Goal: Task Accomplishment & Management: Complete application form

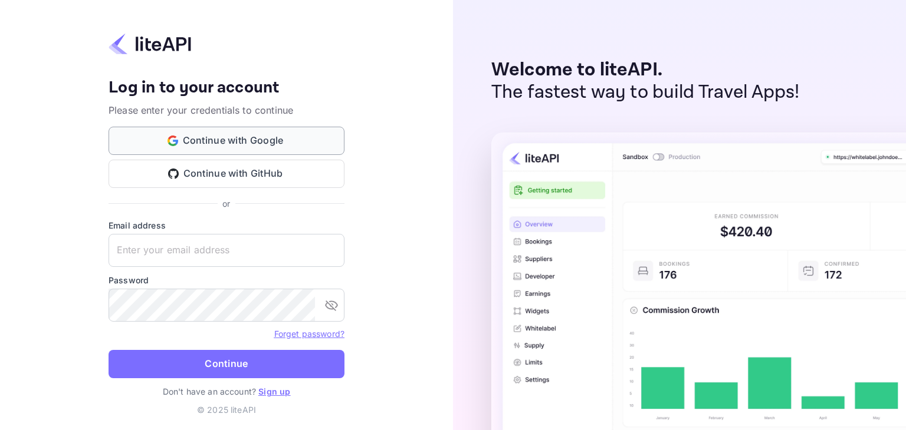
click at [234, 143] on button "Continue with Google" at bounding box center [227, 141] width 236 height 28
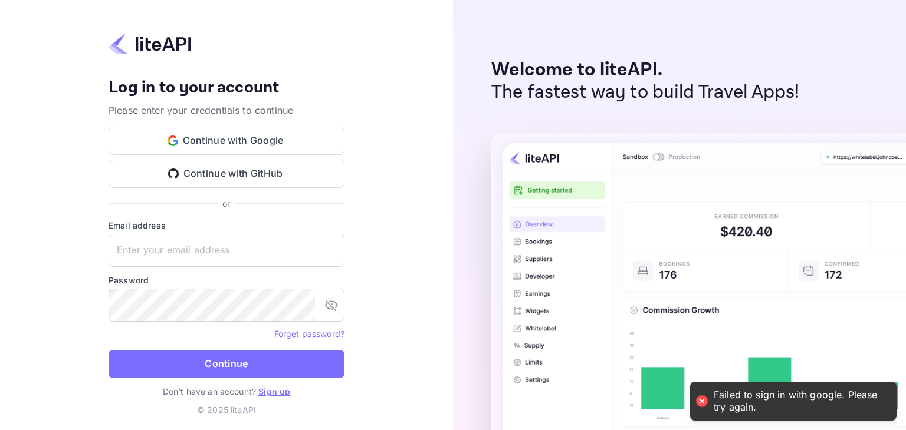
click at [273, 393] on link "Sign up" at bounding box center [274, 392] width 32 height 10
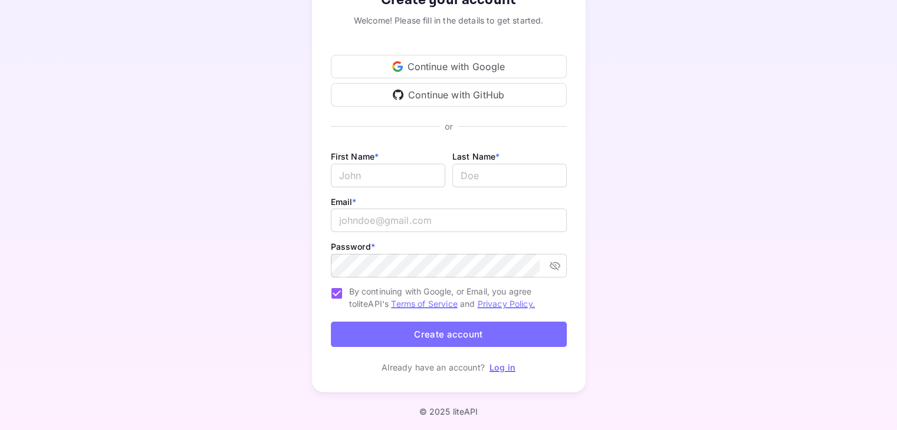
scroll to position [96, 0]
click at [366, 170] on input "Email *" at bounding box center [388, 175] width 114 height 24
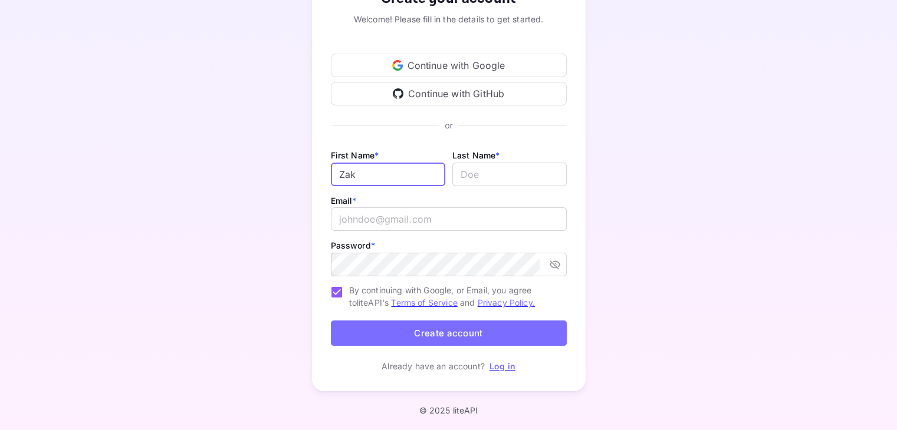
type input "Zak"
type input "Ben"
click at [366, 170] on input "Zak" at bounding box center [388, 175] width 114 height 24
type input "Zakaria"
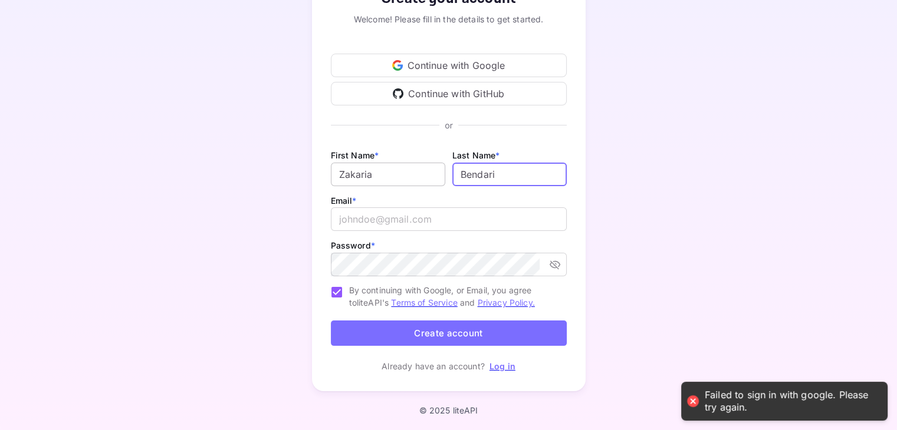
type input "Bendari"
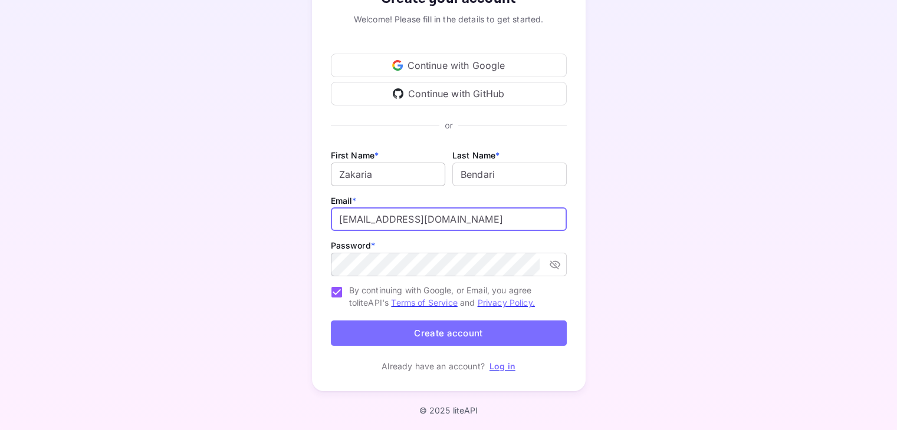
type input "z.bendari@gmail.com"
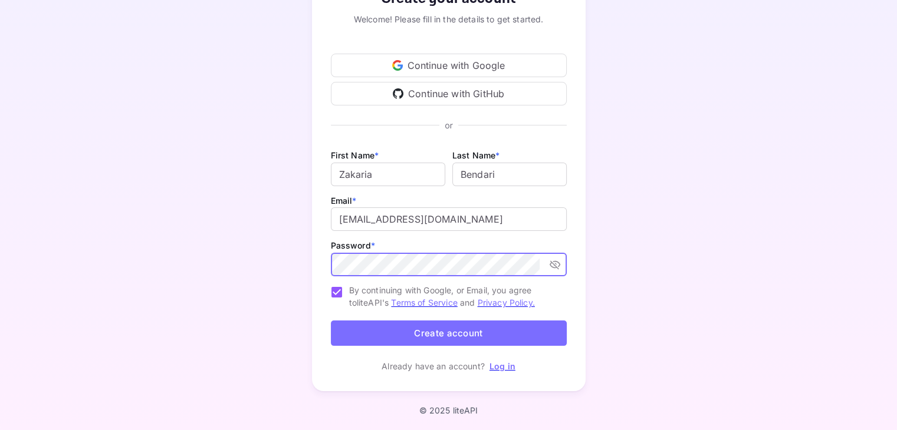
click at [562, 265] on button "toggle password visibility" at bounding box center [554, 264] width 21 height 21
click at [405, 331] on button "Create account" at bounding box center [449, 333] width 236 height 25
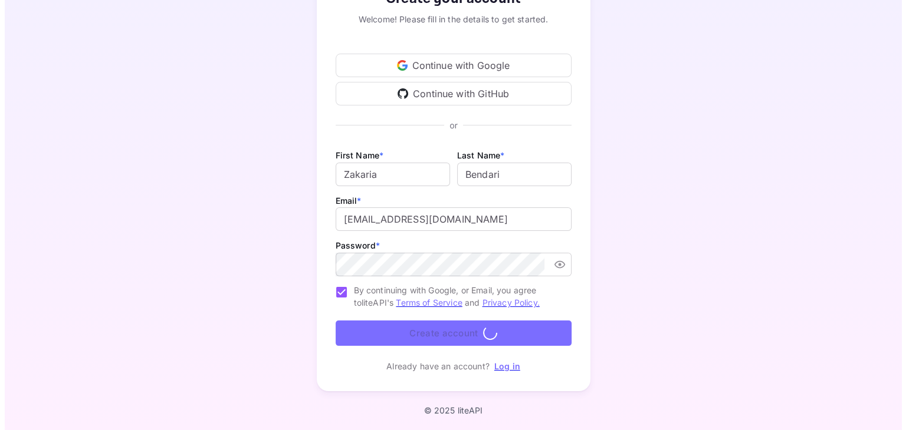
scroll to position [0, 0]
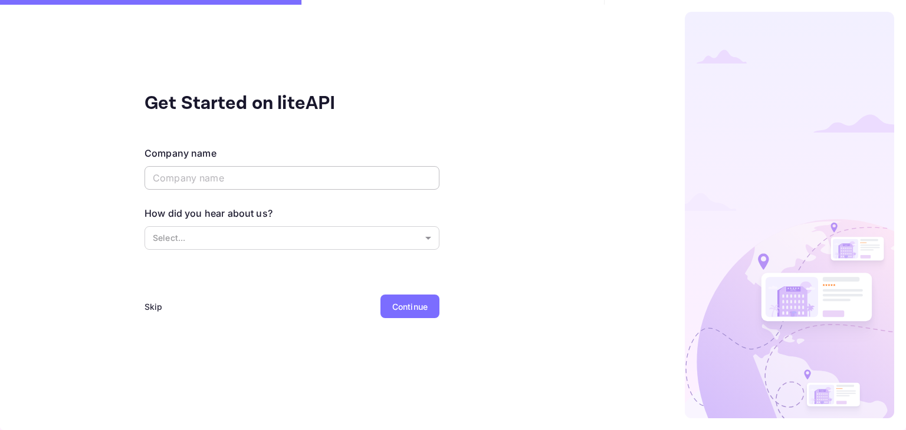
click at [264, 178] on input "text" at bounding box center [291, 178] width 295 height 24
type input "Zak Company"
click at [248, 235] on body "Failed to sign in with google. Please try again. Get Started on liteAPI Company…" at bounding box center [453, 215] width 906 height 430
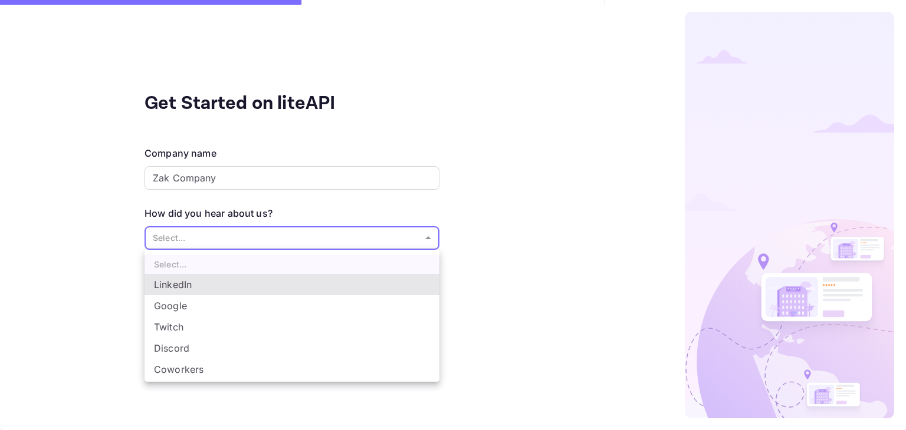
scroll to position [19, 0]
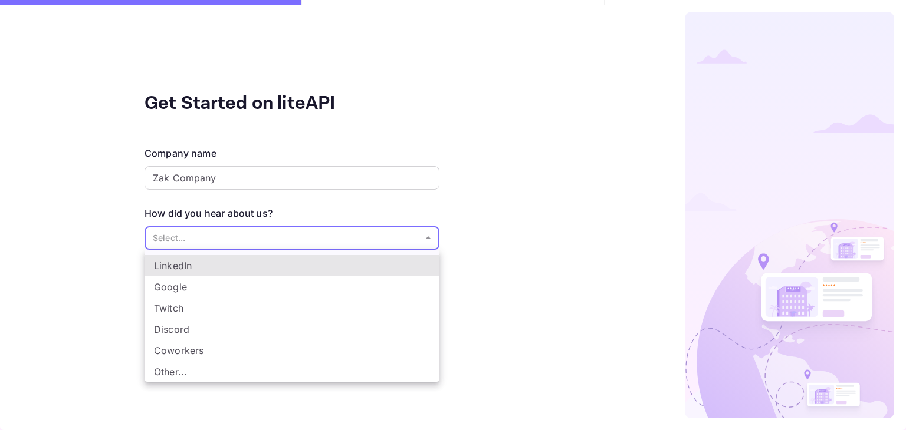
click at [206, 365] on li "Other..." at bounding box center [291, 371] width 295 height 21
type input "Other..."
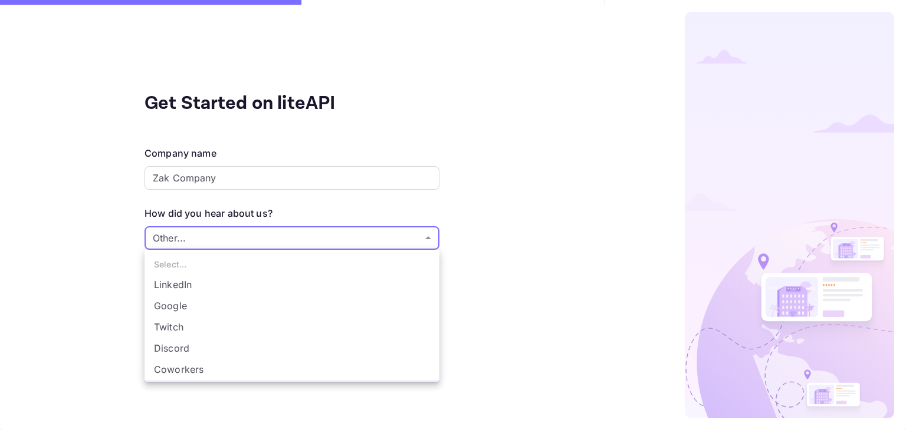
click at [241, 243] on body "Failed to sign in with google. Please try again. Get Started on liteAPI Company…" at bounding box center [453, 215] width 906 height 430
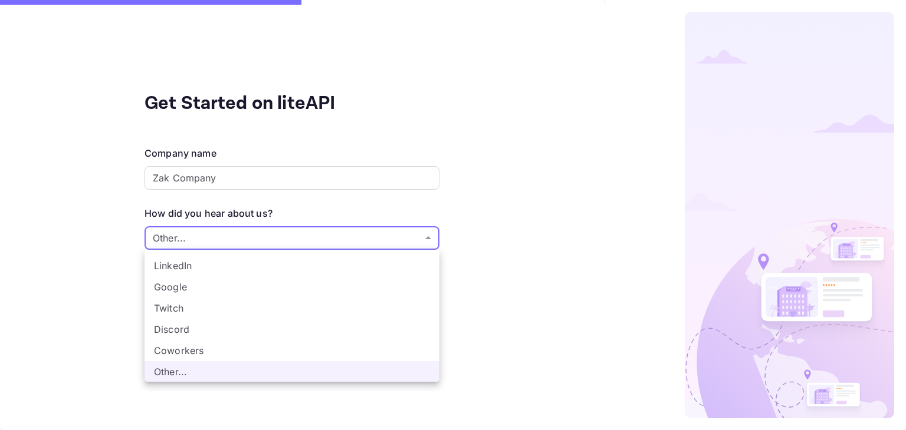
click at [580, 269] on div at bounding box center [453, 215] width 906 height 430
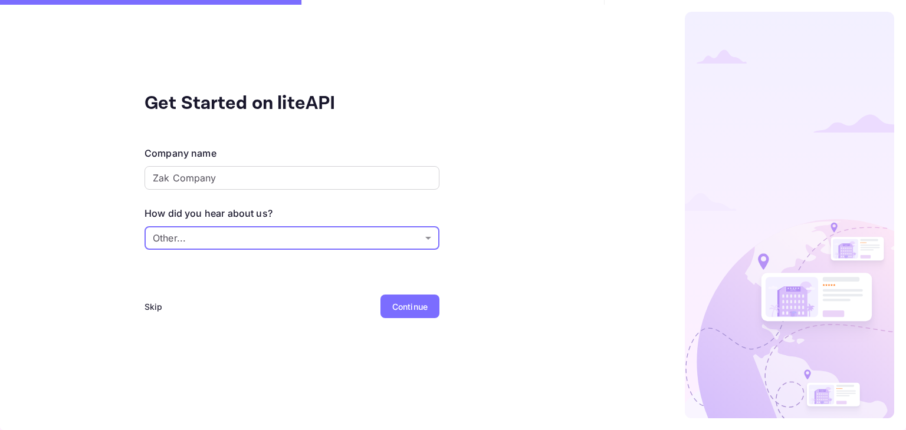
click at [404, 304] on div "Continue" at bounding box center [409, 307] width 35 height 12
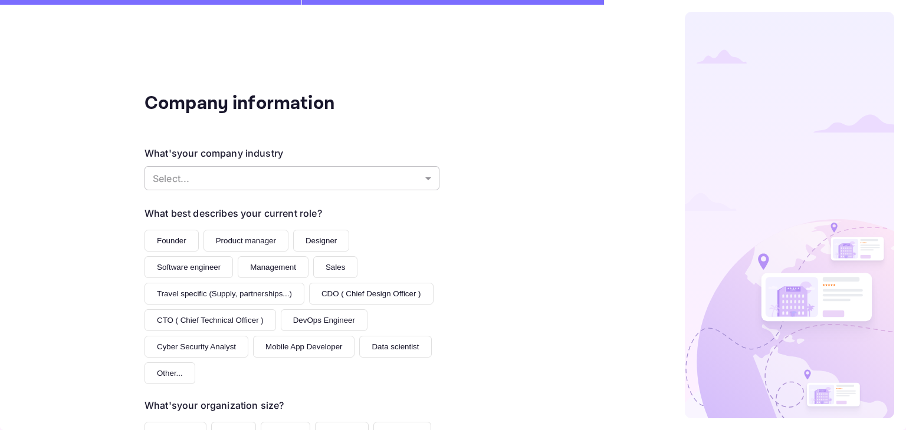
click at [350, 177] on body "Failed to sign in with google. Please try again. Company information What's you…" at bounding box center [453, 215] width 906 height 430
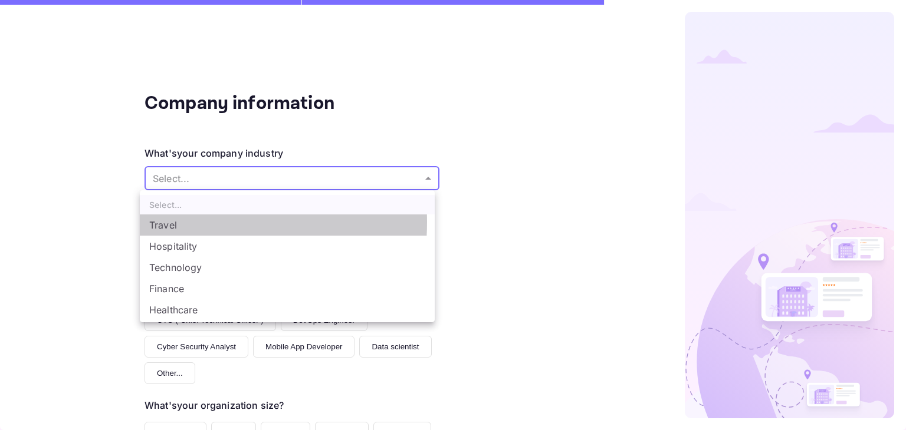
click at [170, 222] on li "Travel" at bounding box center [287, 225] width 295 height 21
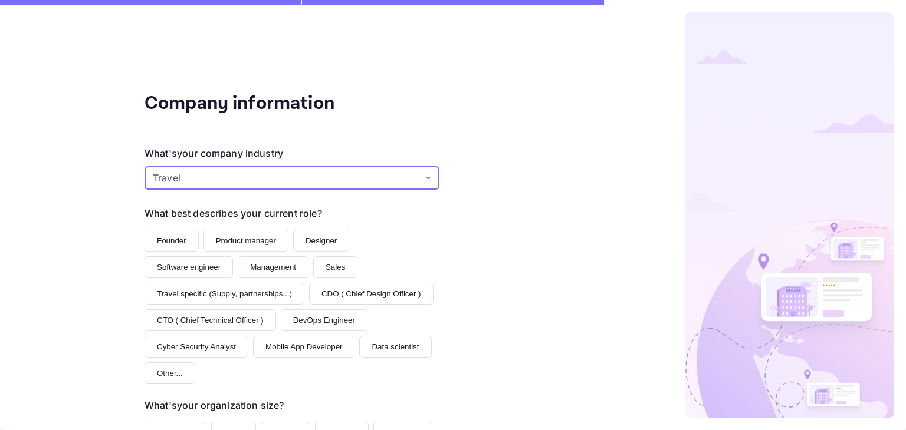
scroll to position [118, 0]
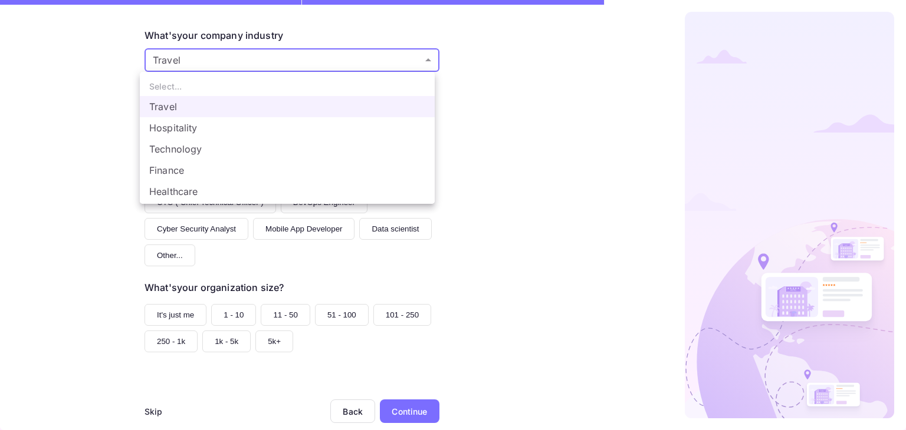
click at [236, 53] on body "Failed to sign in with google. Please try again. Company information What's you…" at bounding box center [453, 215] width 906 height 430
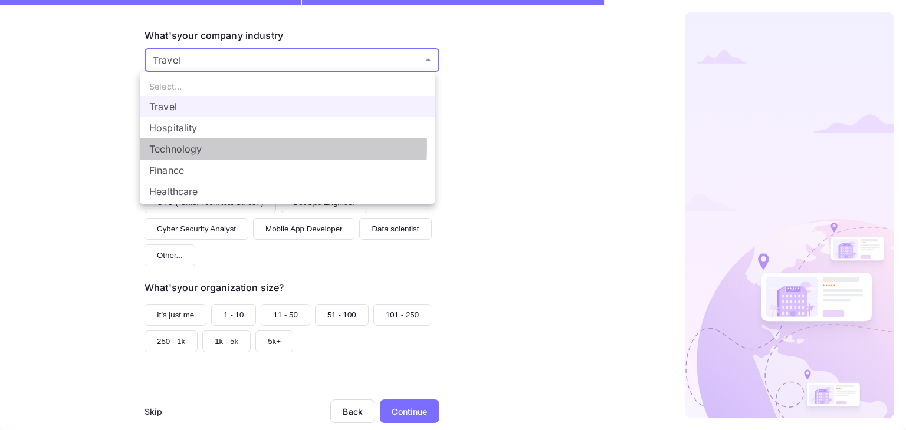
click at [189, 146] on li "Technology" at bounding box center [287, 149] width 295 height 21
type input "Technology"
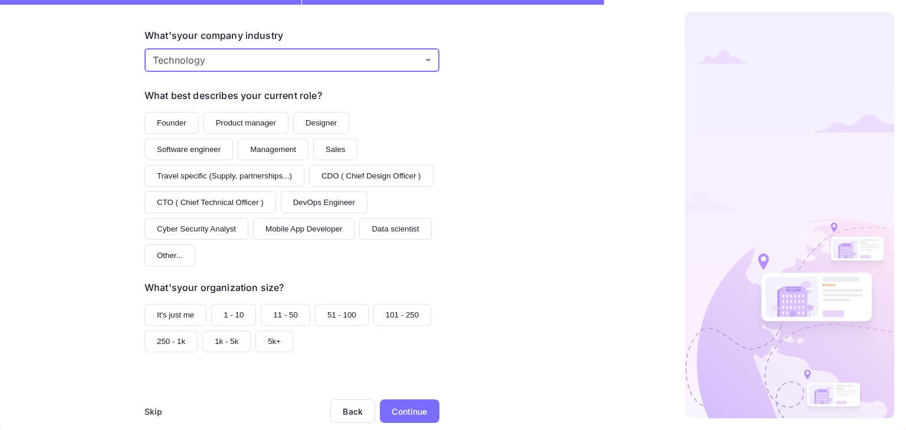
click at [200, 149] on button "Software engineer" at bounding box center [188, 150] width 88 height 22
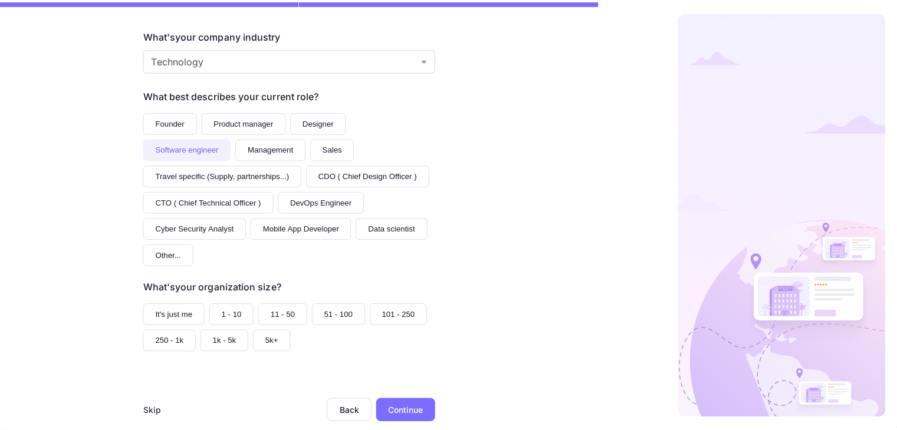
scroll to position [142, 0]
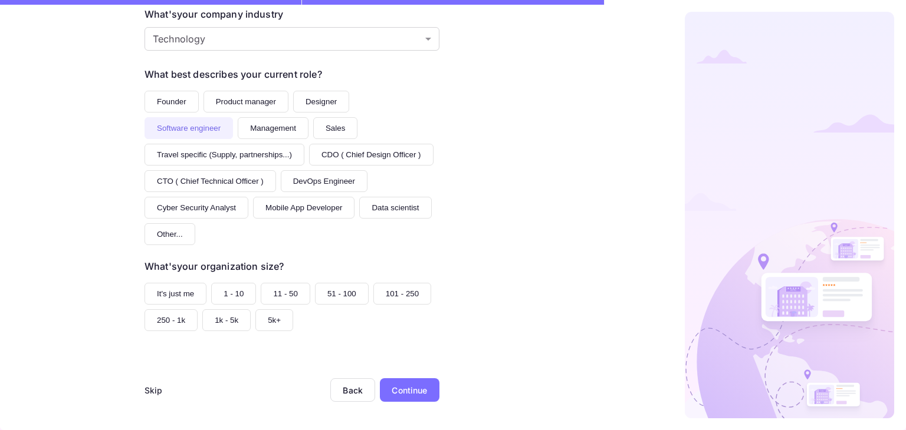
click at [155, 315] on button "250 - 1k" at bounding box center [170, 321] width 53 height 22
click at [418, 393] on div "Continue" at bounding box center [409, 390] width 35 height 12
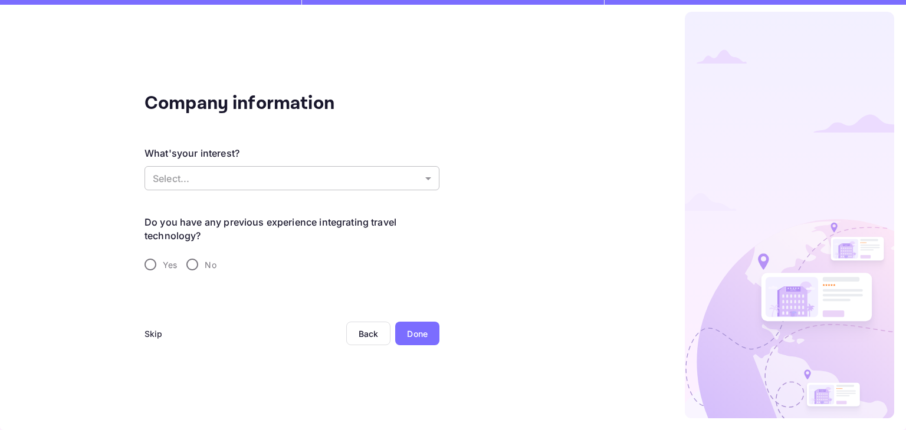
click at [265, 185] on body "Failed to sign in with google. Please try again. Company information What's you…" at bounding box center [453, 215] width 906 height 430
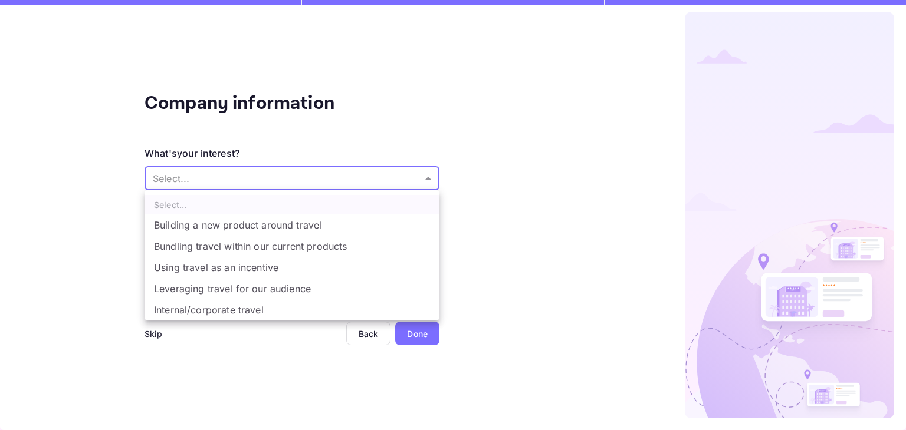
click at [268, 229] on li "Building a new product around travel" at bounding box center [291, 225] width 295 height 21
type input "Building a new product around travel"
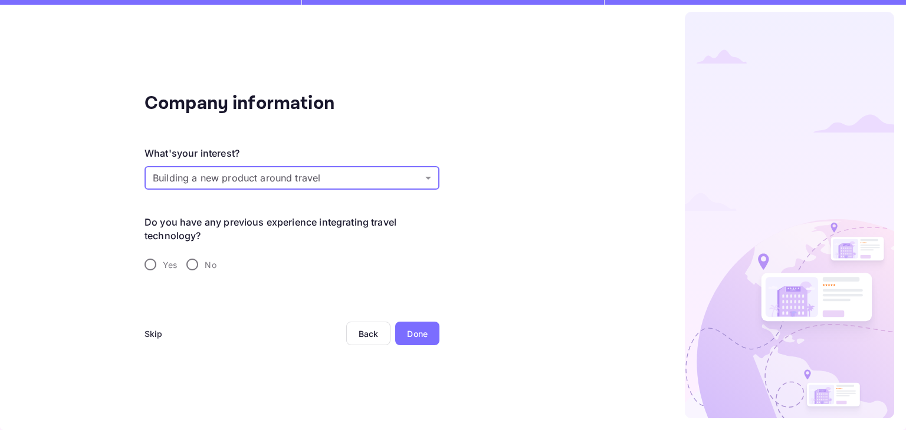
click at [141, 262] on input "Yes" at bounding box center [150, 264] width 25 height 25
radio input "true"
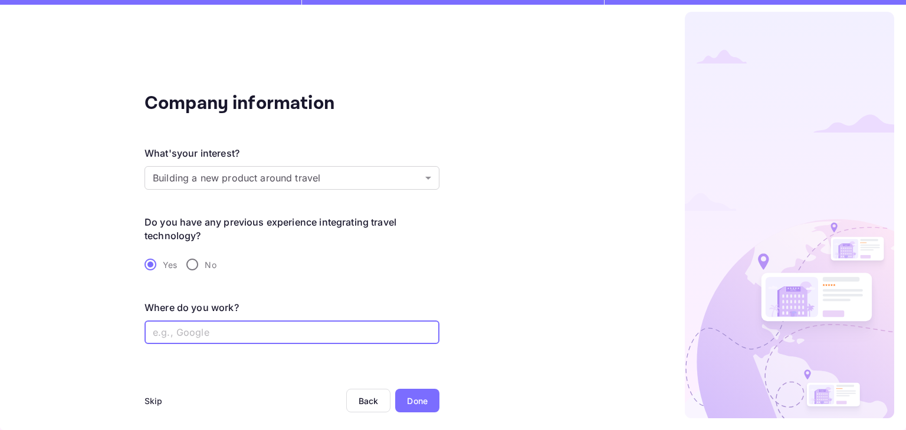
click at [204, 328] on input "text" at bounding box center [291, 333] width 295 height 24
click at [159, 400] on div "Skip" at bounding box center [153, 401] width 18 height 12
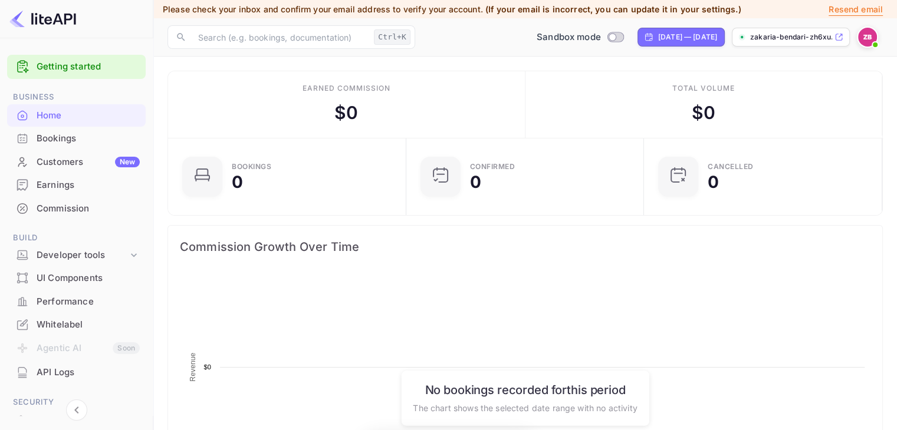
scroll to position [183, 222]
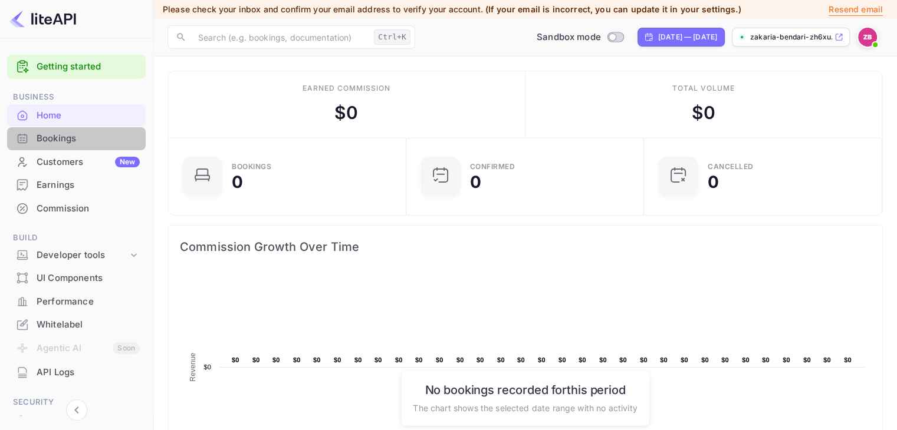
click at [78, 139] on div "Bookings" at bounding box center [88, 139] width 103 height 14
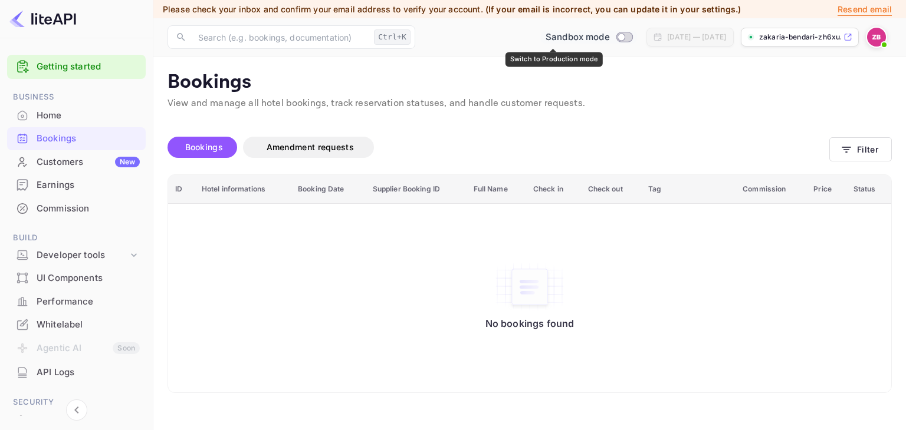
click at [609, 38] on input "Switch to Production mode" at bounding box center [621, 37] width 24 height 8
checkbox input "false"
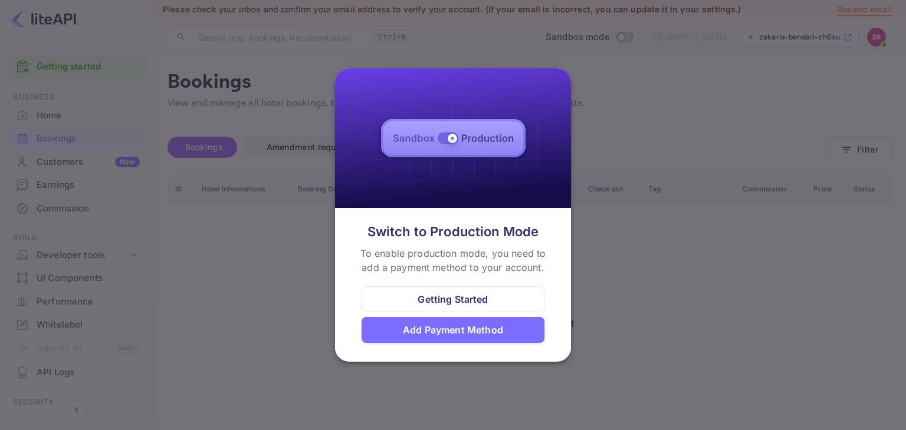
click at [488, 328] on div "Add Payment Method" at bounding box center [453, 330] width 100 height 14
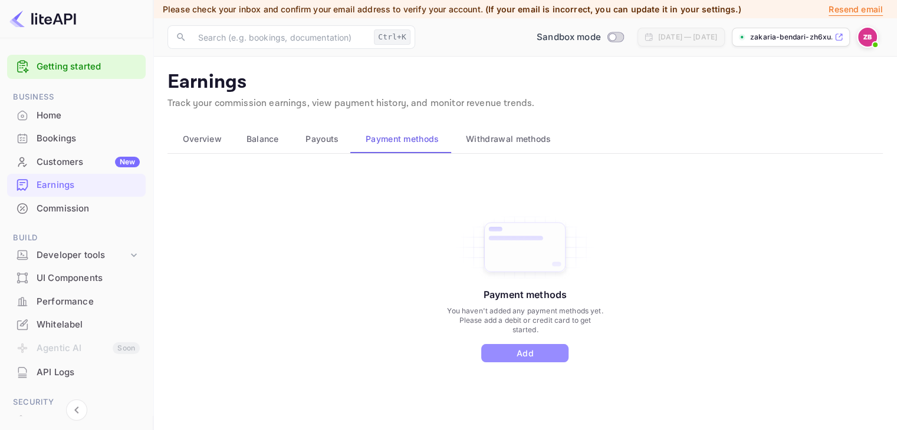
click at [528, 347] on button "Add" at bounding box center [524, 353] width 87 height 18
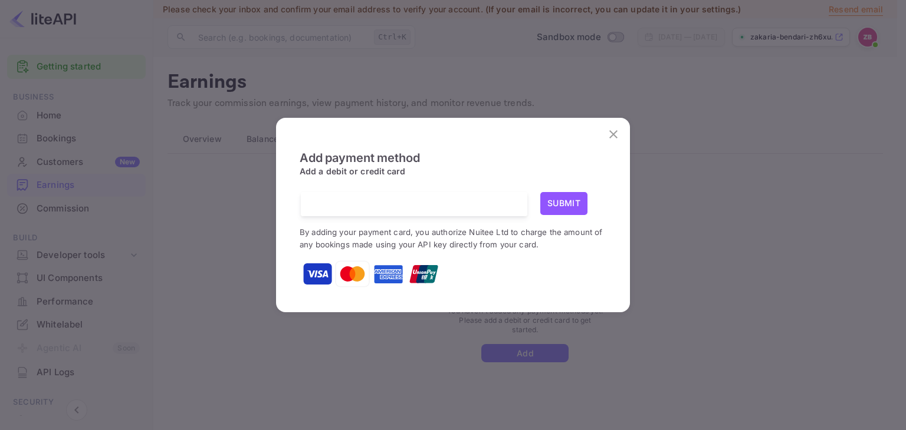
click at [443, 211] on div at bounding box center [419, 204] width 218 height 24
click at [611, 139] on icon "close" at bounding box center [613, 134] width 14 height 14
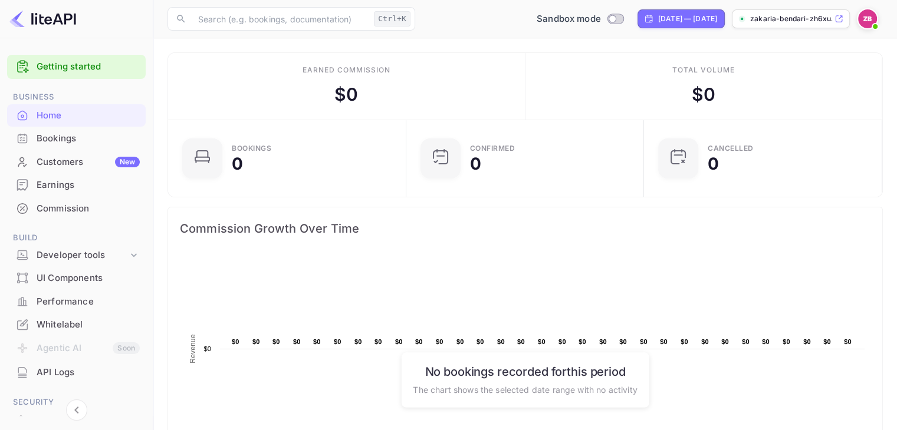
scroll to position [9, 9]
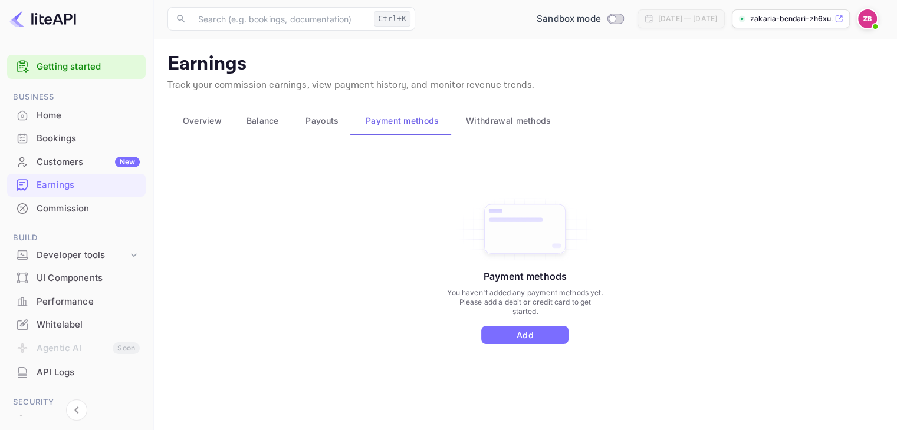
click at [106, 161] on div "Customers New" at bounding box center [88, 163] width 103 height 14
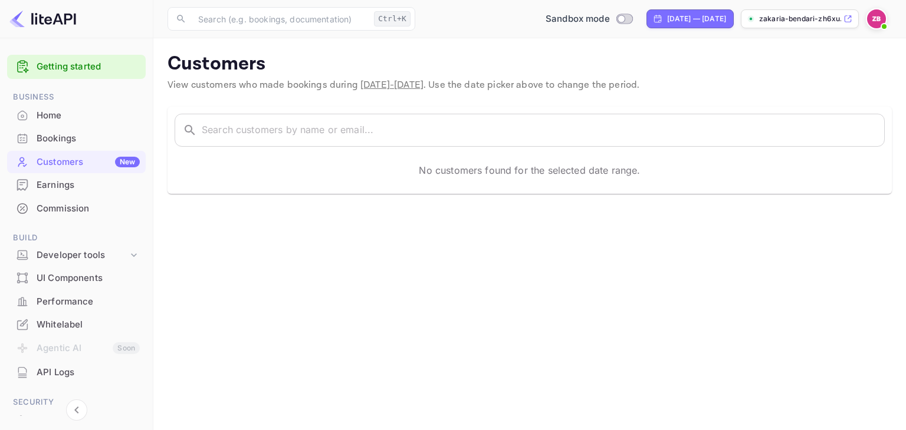
click at [80, 192] on div "Earnings" at bounding box center [76, 185] width 139 height 23
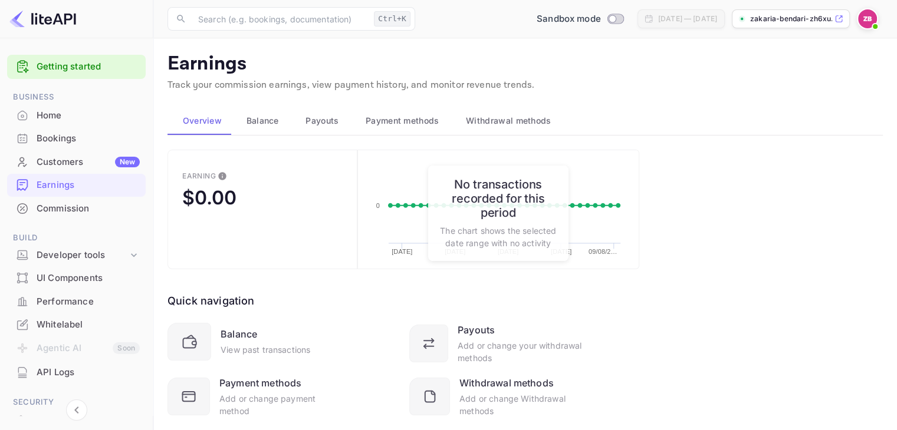
scroll to position [31, 0]
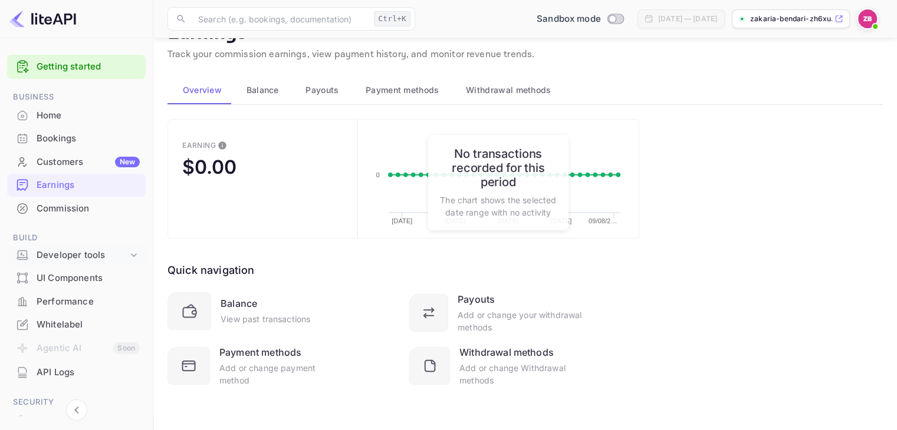
click at [81, 251] on div "Developer tools" at bounding box center [82, 256] width 91 height 14
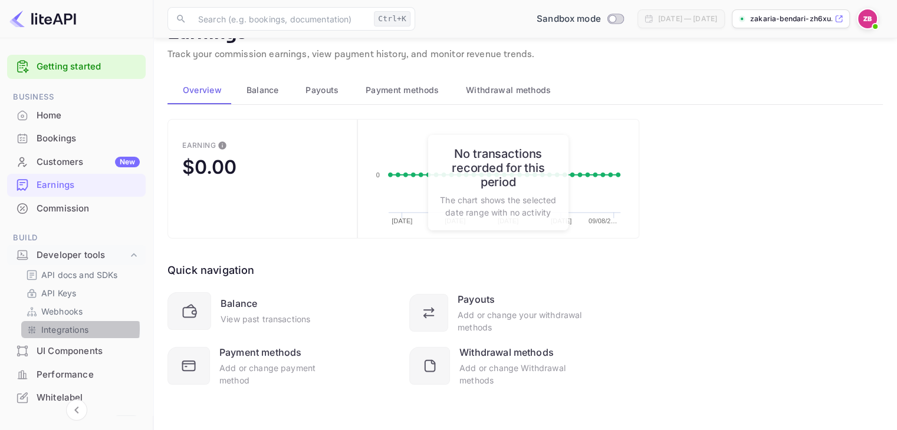
click at [61, 329] on p "Integrations" at bounding box center [64, 330] width 47 height 12
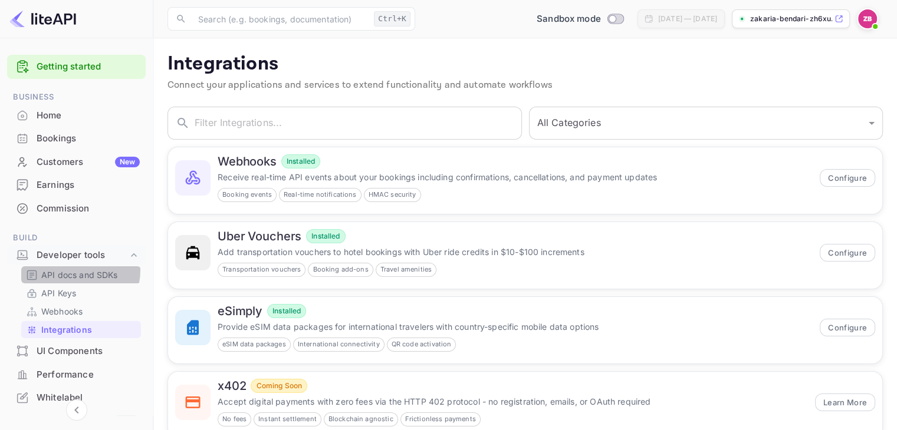
click at [77, 271] on p "API docs and SDKs" at bounding box center [79, 275] width 77 height 12
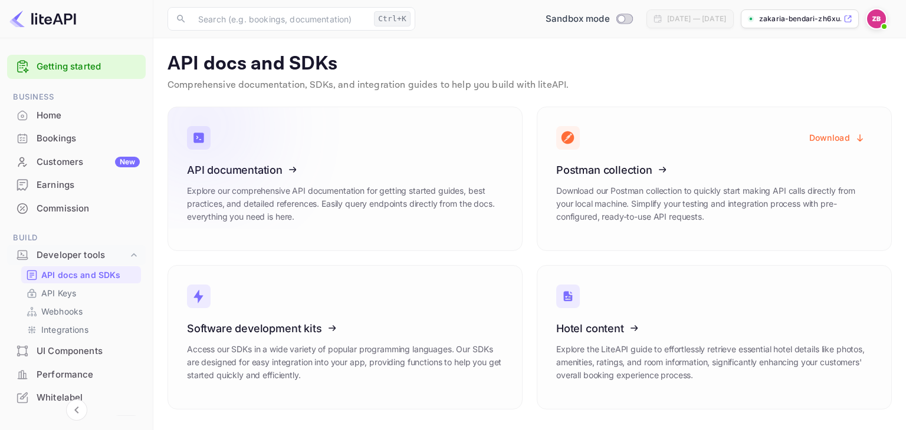
click at [275, 169] on icon at bounding box center [259, 167] width 183 height 121
click at [66, 293] on p "API Keys" at bounding box center [58, 293] width 35 height 12
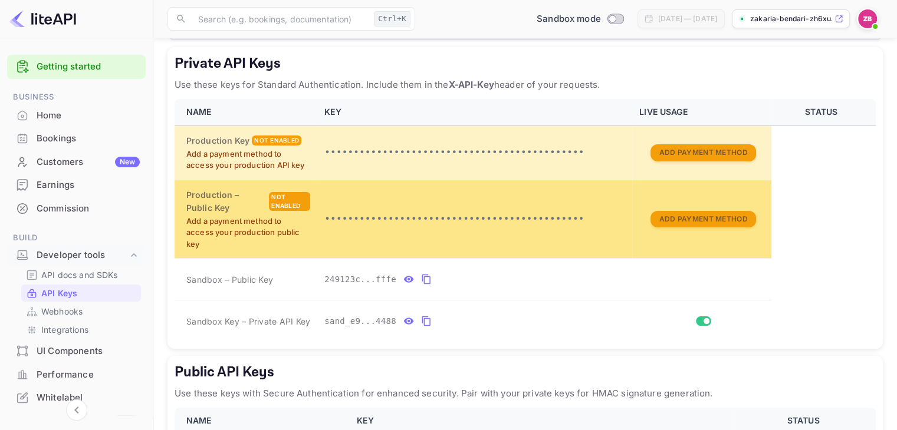
scroll to position [313, 0]
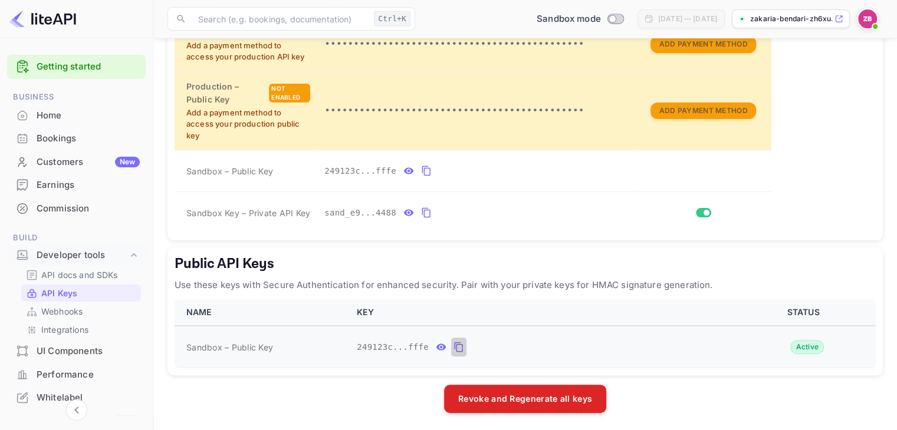
click at [453, 346] on icon "public api keys table" at bounding box center [458, 347] width 11 height 14
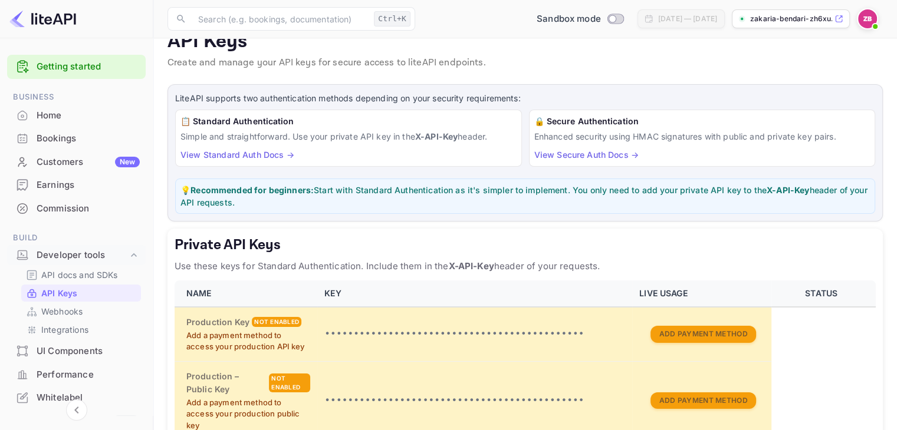
scroll to position [0, 0]
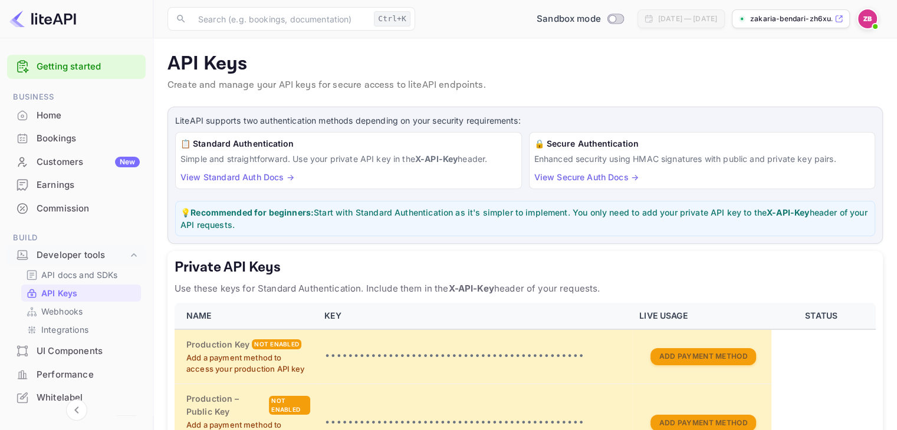
click at [788, 19] on p "zakaria-bendari-zh6xu...." at bounding box center [791, 19] width 82 height 11
click at [773, 17] on p "zakaria-bendari-zh6xu...." at bounding box center [791, 19] width 82 height 11
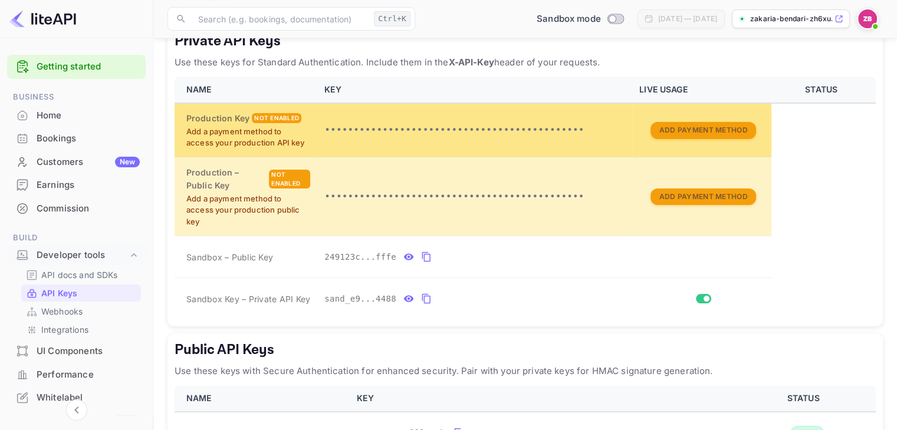
scroll to position [254, 0]
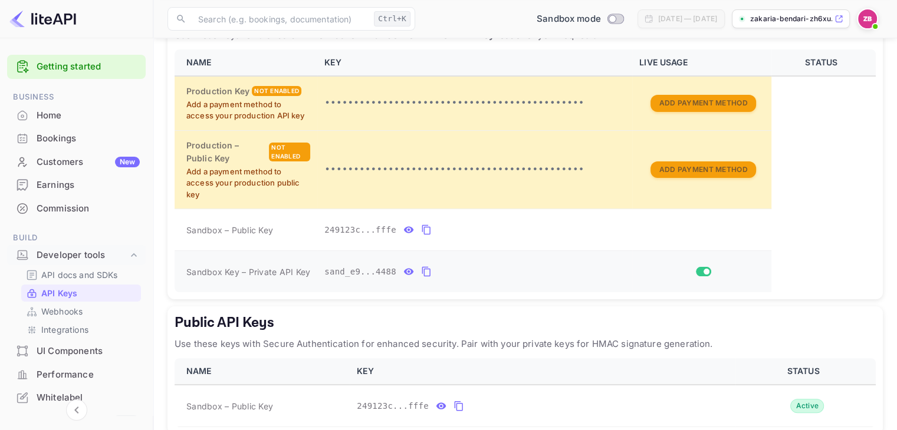
click at [403, 269] on icon "private api keys table" at bounding box center [408, 272] width 11 height 14
click at [559, 269] on icon "private api keys table" at bounding box center [564, 272] width 11 height 14
